Goal: Complete application form

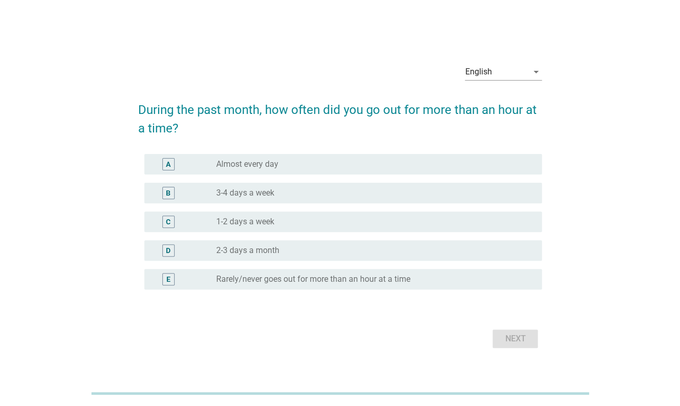
click at [302, 160] on div "radio_button_unchecked Almost every day" at bounding box center [371, 164] width 310 height 10
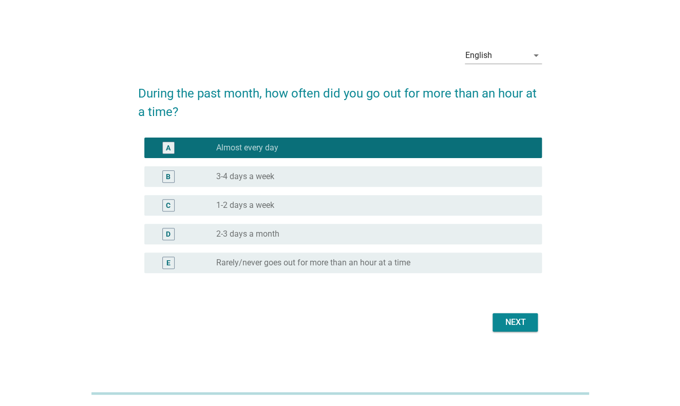
scroll to position [25, 0]
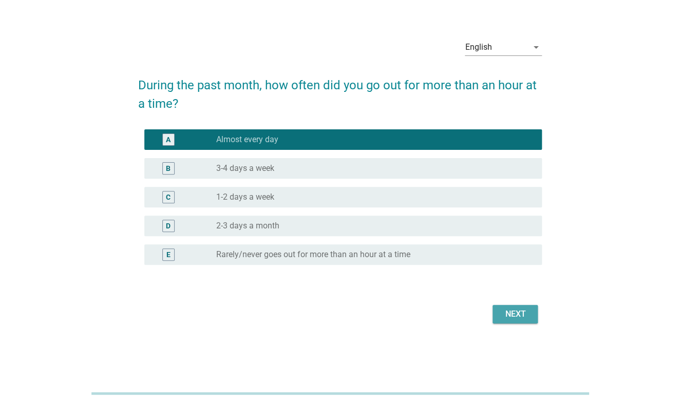
click at [523, 313] on div "Next" at bounding box center [515, 314] width 29 height 12
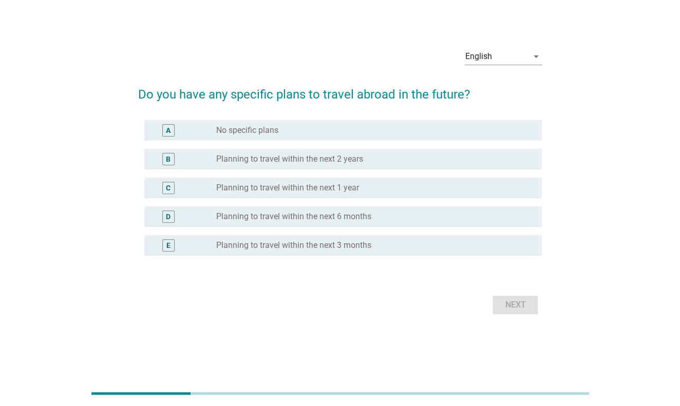
scroll to position [0, 0]
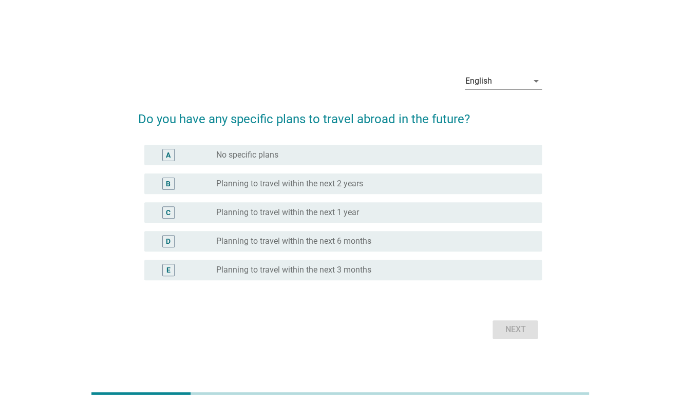
click at [329, 270] on label "Planning to travel within the next 3 months" at bounding box center [293, 270] width 155 height 10
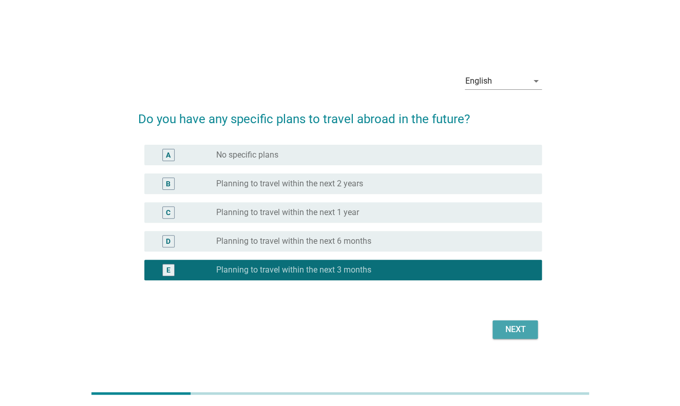
click at [513, 336] on button "Next" at bounding box center [515, 330] width 45 height 18
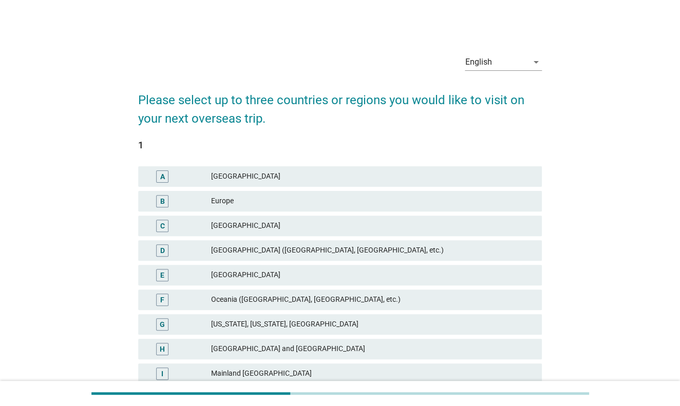
click at [294, 183] on div "A [GEOGRAPHIC_DATA]" at bounding box center [340, 176] width 404 height 21
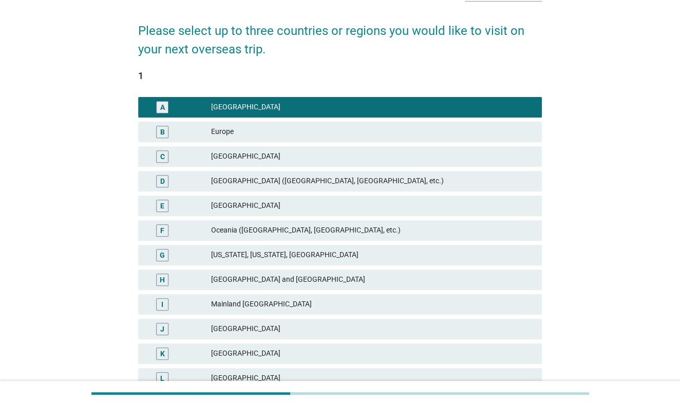
scroll to position [137, 0]
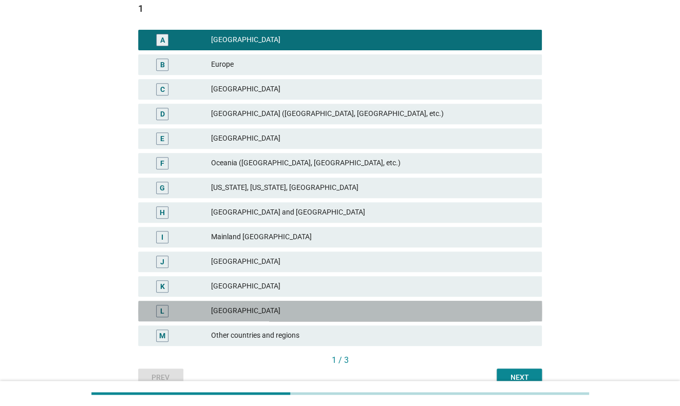
click at [322, 310] on div "[GEOGRAPHIC_DATA]" at bounding box center [372, 311] width 323 height 12
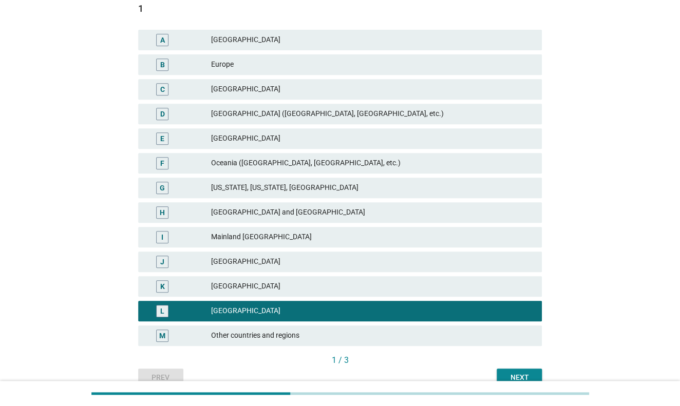
click at [329, 165] on div "Oceania ([GEOGRAPHIC_DATA], [GEOGRAPHIC_DATA], etc.)" at bounding box center [372, 163] width 323 height 12
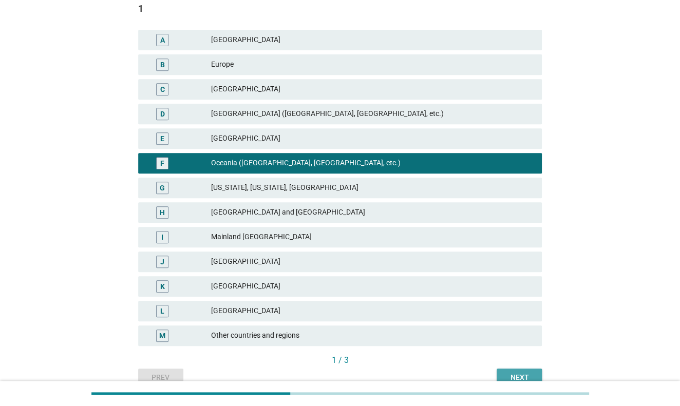
click at [531, 372] on div "Next" at bounding box center [519, 377] width 29 height 11
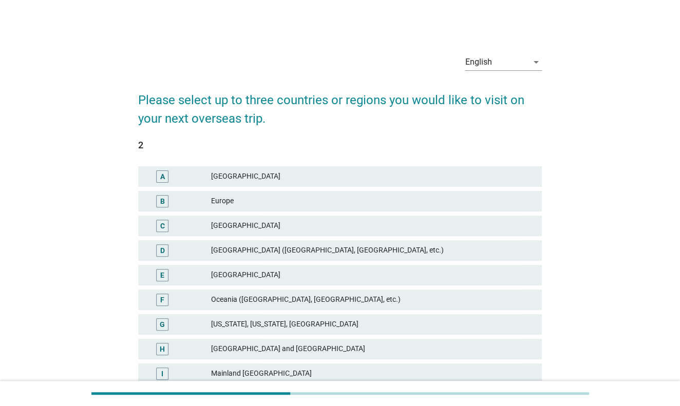
click at [267, 178] on div "[GEOGRAPHIC_DATA]" at bounding box center [372, 177] width 323 height 12
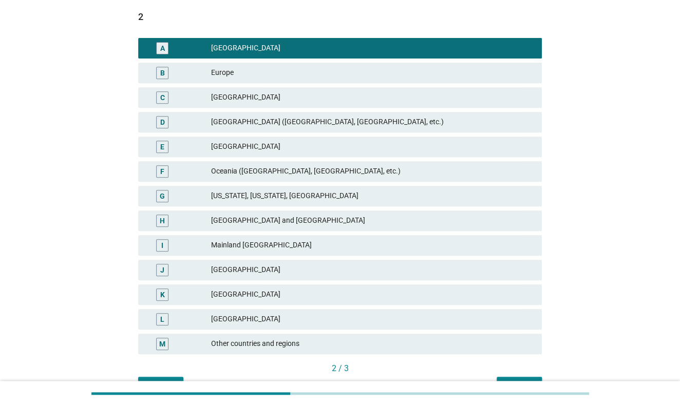
scroll to position [188, 0]
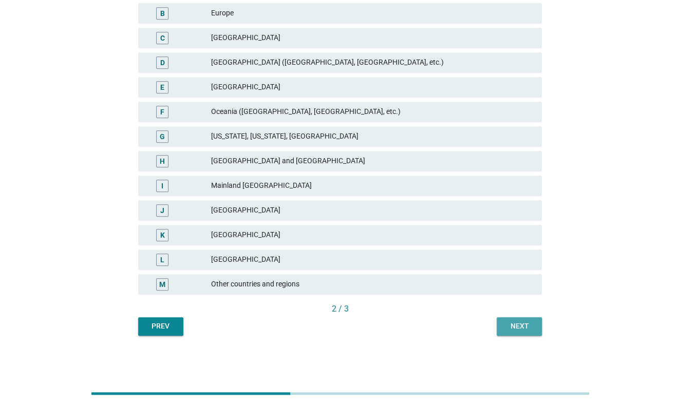
click at [517, 319] on button "Next" at bounding box center [519, 326] width 45 height 18
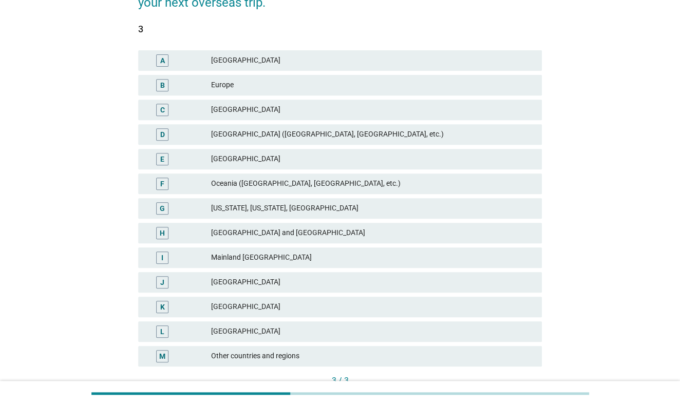
scroll to position [137, 0]
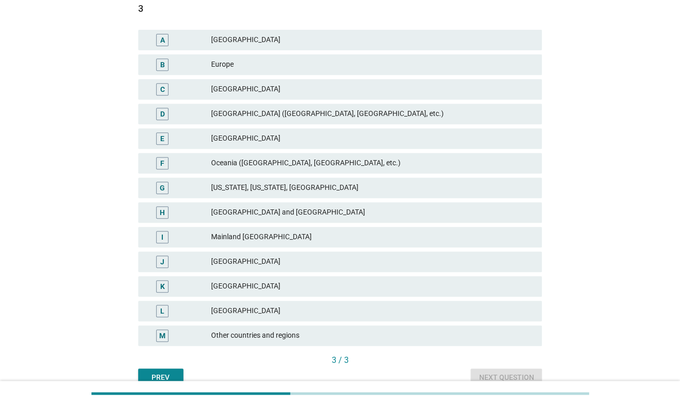
click at [328, 139] on div "[GEOGRAPHIC_DATA]" at bounding box center [372, 139] width 323 height 12
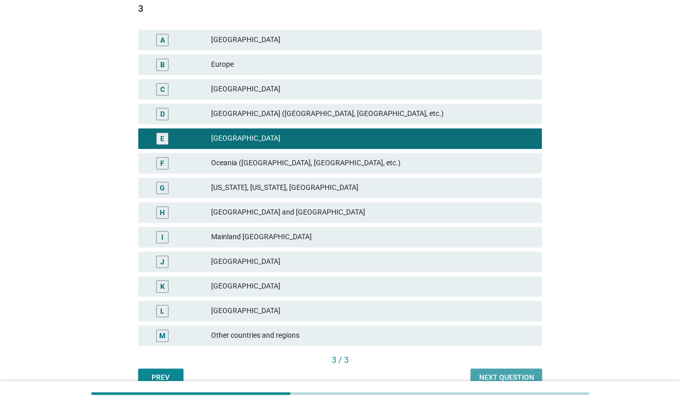
click at [524, 373] on div "Next question" at bounding box center [506, 377] width 55 height 11
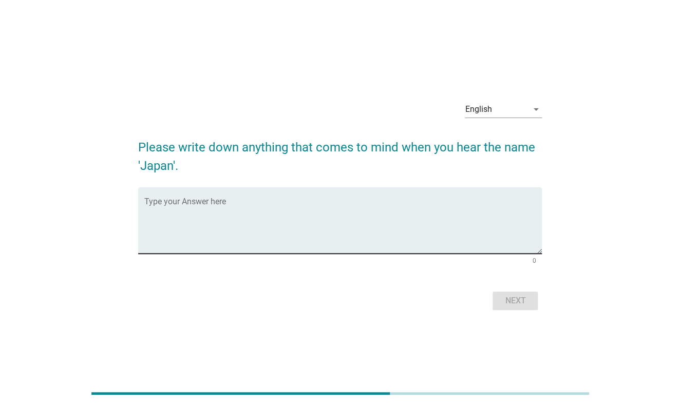
click at [386, 205] on textarea "Type your Answer here" at bounding box center [343, 227] width 398 height 54
type textarea "K"
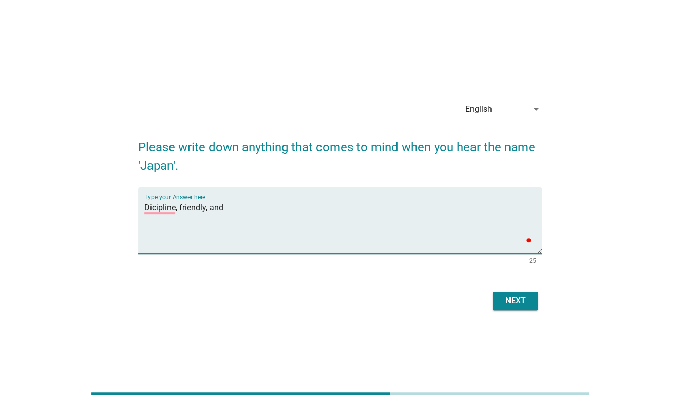
paste textarea "esthetic"
click at [248, 211] on textarea "Dicipline, friendly, and esthetic" at bounding box center [343, 227] width 398 height 54
paste textarea "esthetic"
type textarea "Dicipline, friendly, and esthetic place"
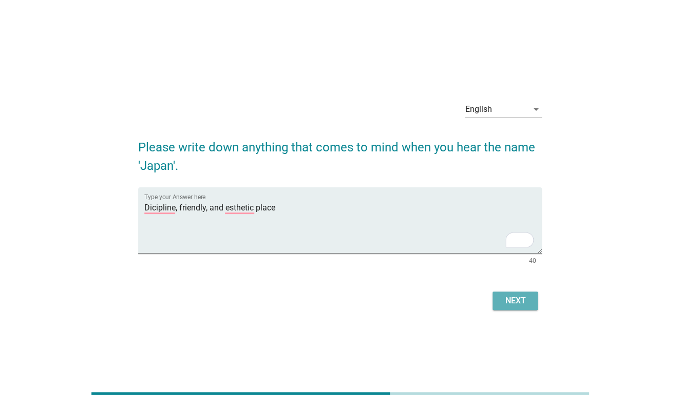
click at [524, 298] on div "Next" at bounding box center [515, 301] width 29 height 12
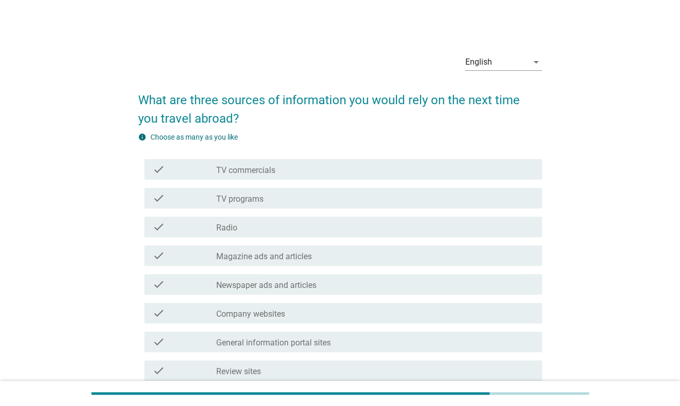
click at [311, 165] on div "check_box_outline_blank TV commercials" at bounding box center [375, 169] width 318 height 12
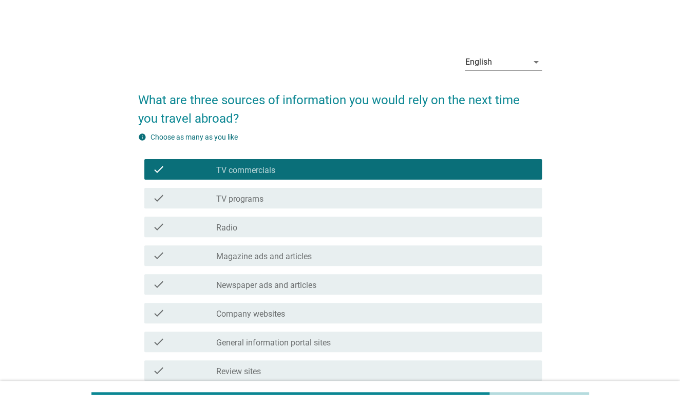
click at [303, 199] on div "check_box_outline_blank TV programs" at bounding box center [375, 198] width 318 height 12
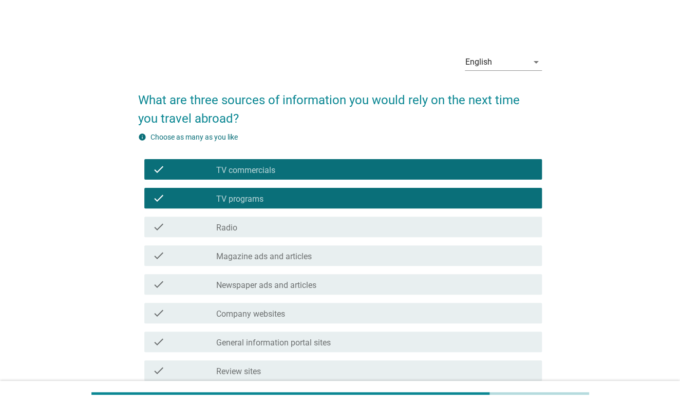
click at [294, 231] on div "check_box_outline_blank Radio" at bounding box center [375, 227] width 318 height 12
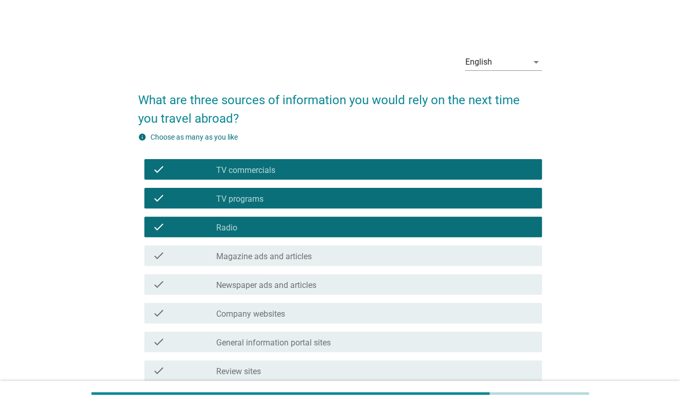
scroll to position [137, 0]
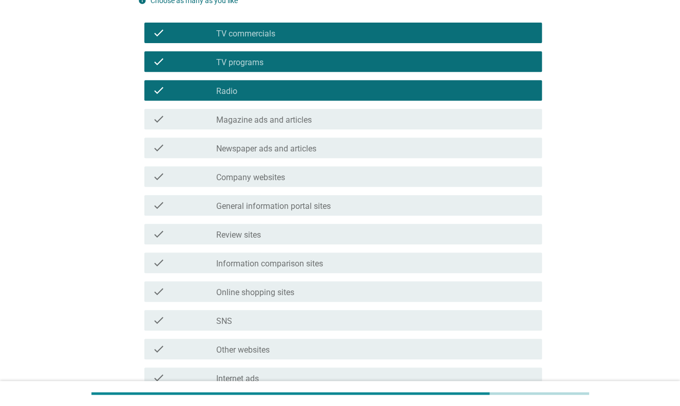
click at [300, 176] on div "check_box_outline_blank Company websites" at bounding box center [375, 177] width 318 height 12
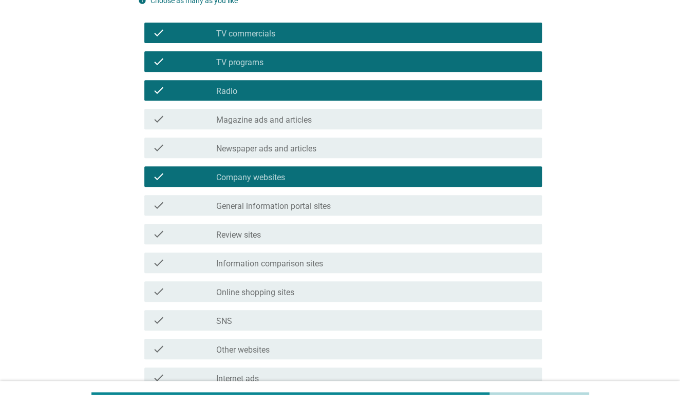
click at [311, 109] on div "check check_box_outline_blank Magazine ads and articles" at bounding box center [343, 119] width 398 height 21
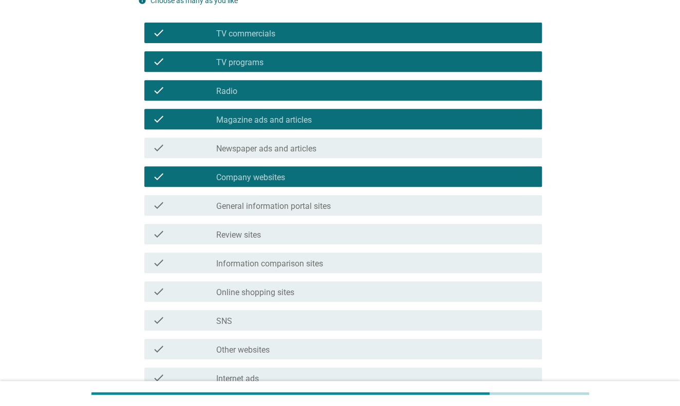
click at [296, 314] on div "check_box_outline_blank SNS" at bounding box center [375, 320] width 318 height 12
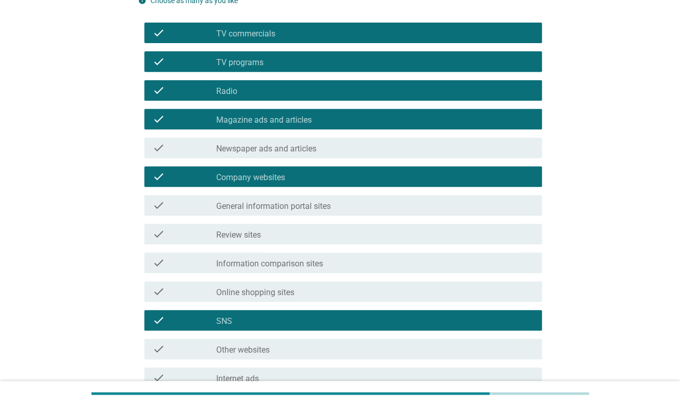
click at [307, 240] on div "check check_box_outline_blank Review sites" at bounding box center [343, 234] width 398 height 21
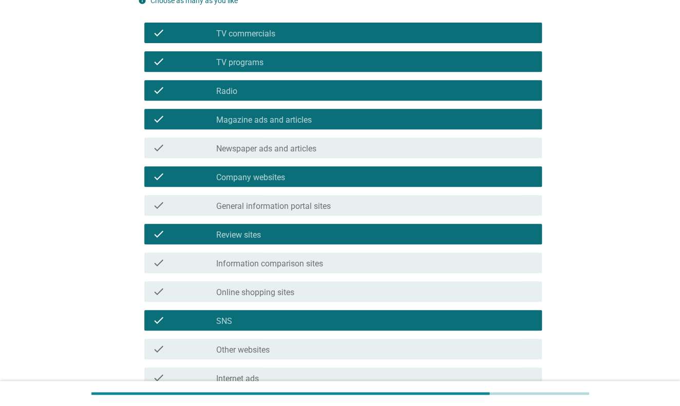
click at [324, 205] on label "General information portal sites" at bounding box center [273, 206] width 115 height 10
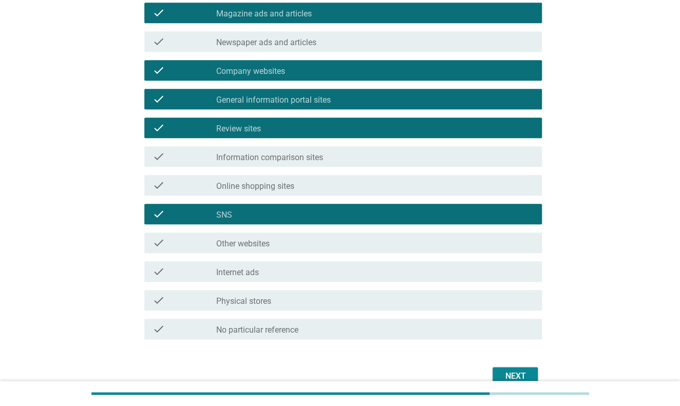
scroll to position [274, 0]
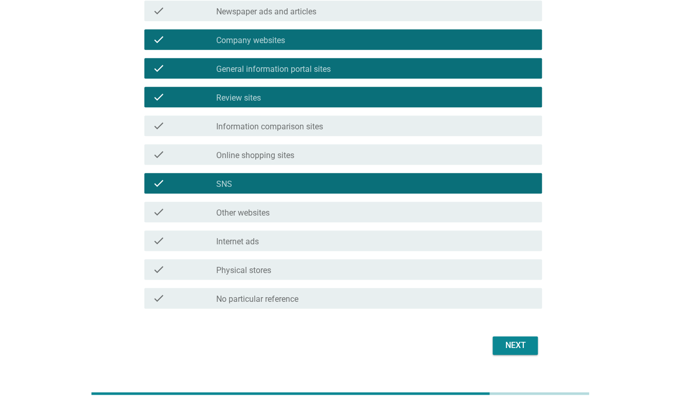
click at [314, 246] on div "check_box_outline_blank Internet ads" at bounding box center [375, 241] width 318 height 12
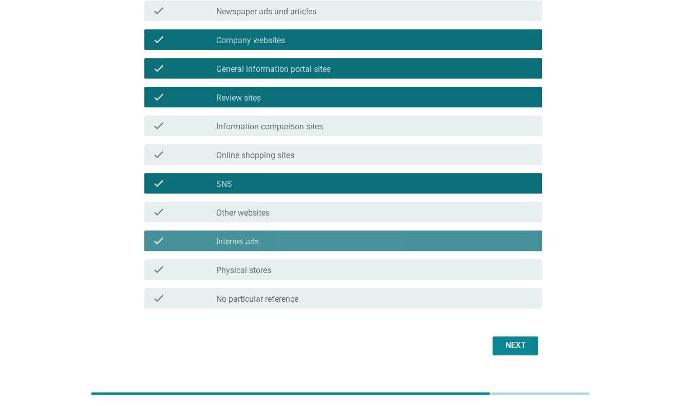
click at [314, 267] on div "check_box_outline_blank Physical stores" at bounding box center [375, 270] width 318 height 12
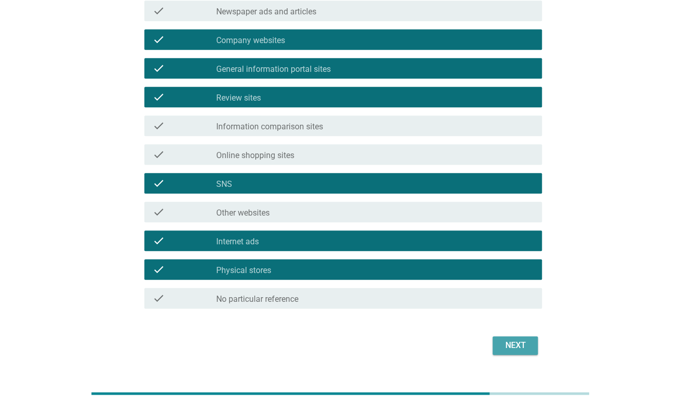
click at [507, 345] on div "Next" at bounding box center [515, 346] width 29 height 12
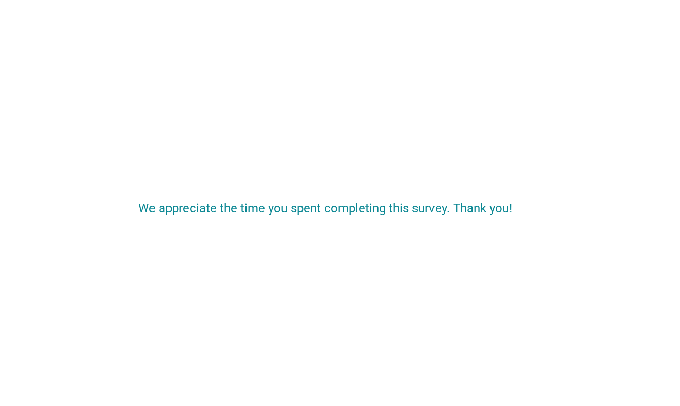
scroll to position [0, 0]
